Goal: Task Accomplishment & Management: Manage account settings

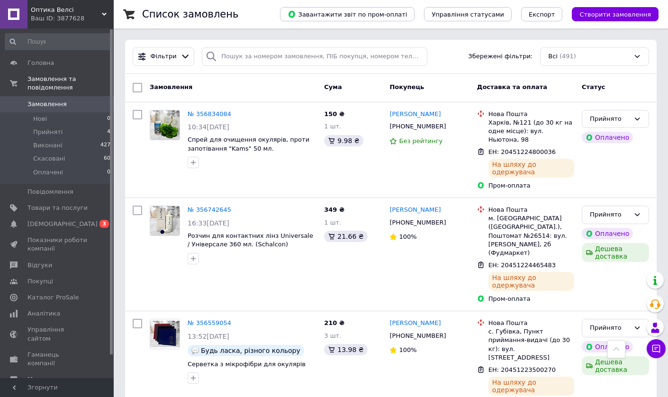
scroll to position [368, 0]
